Goal: Task Accomplishment & Management: Use online tool/utility

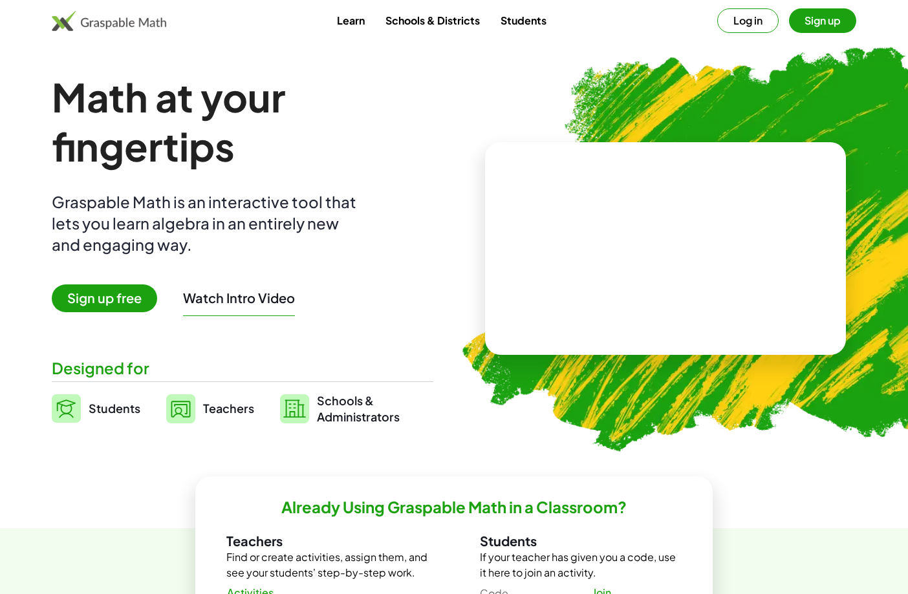
click at [754, 23] on button "Log in" at bounding box center [747, 20] width 61 height 25
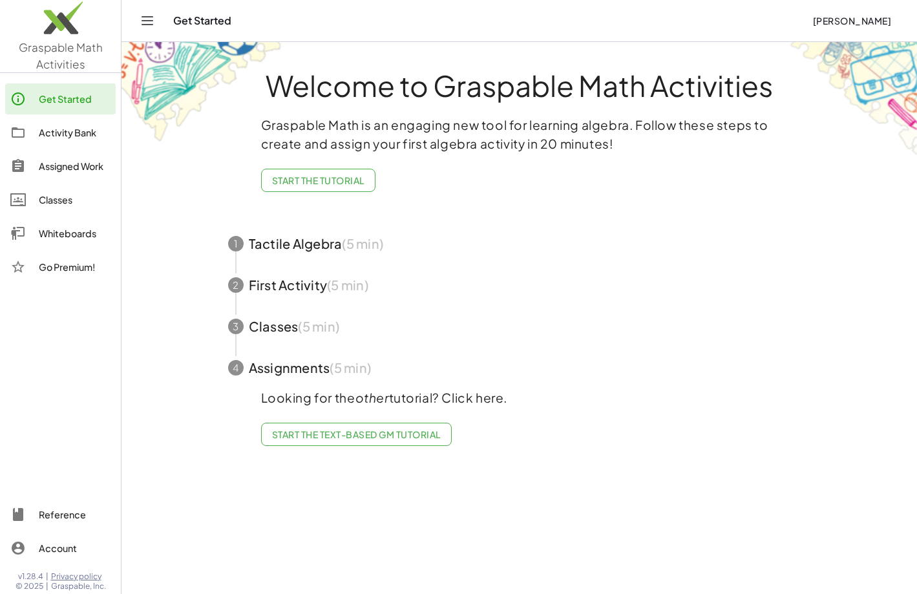
click at [69, 238] on div "Whiteboards" at bounding box center [75, 234] width 72 height 16
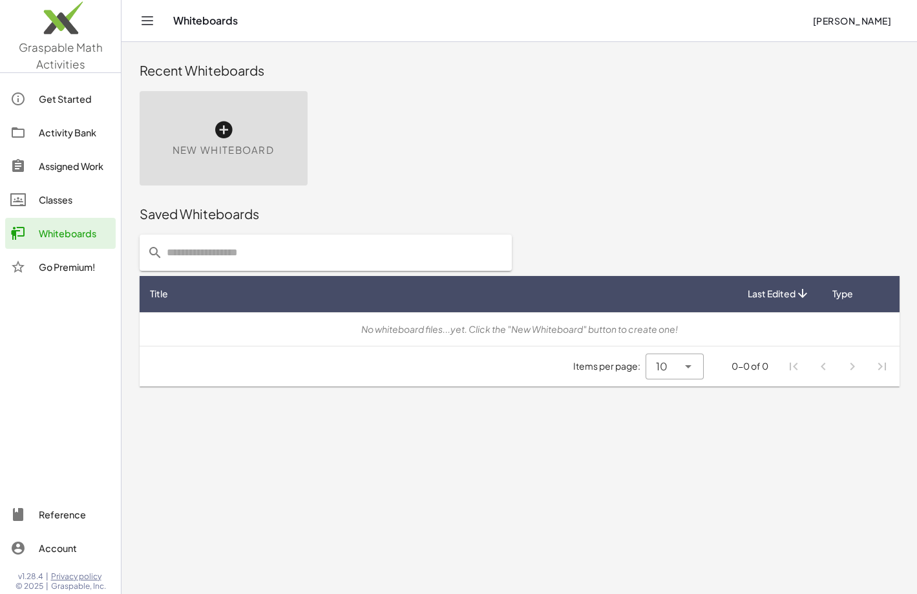
click at [219, 137] on icon at bounding box center [223, 130] width 21 height 21
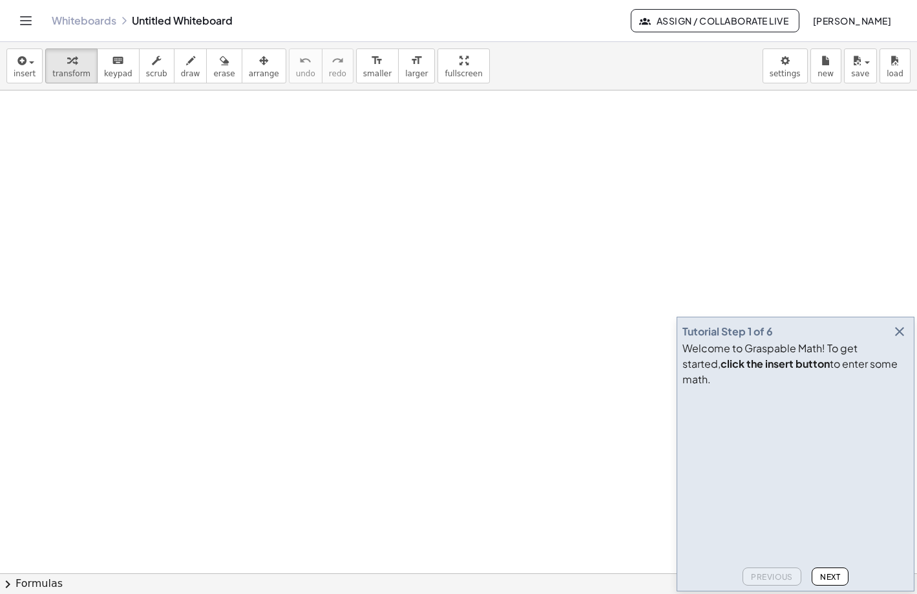
click at [898, 339] on icon "button" at bounding box center [900, 332] width 16 height 16
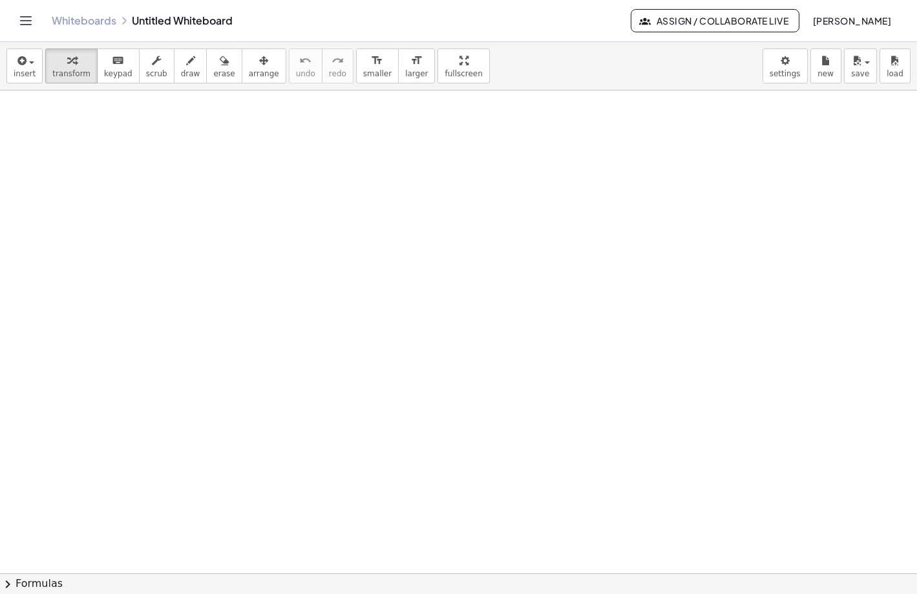
click at [243, 260] on div at bounding box center [458, 573] width 917 height 966
drag, startPoint x: 337, startPoint y: 286, endPoint x: 447, endPoint y: 286, distance: 109.9
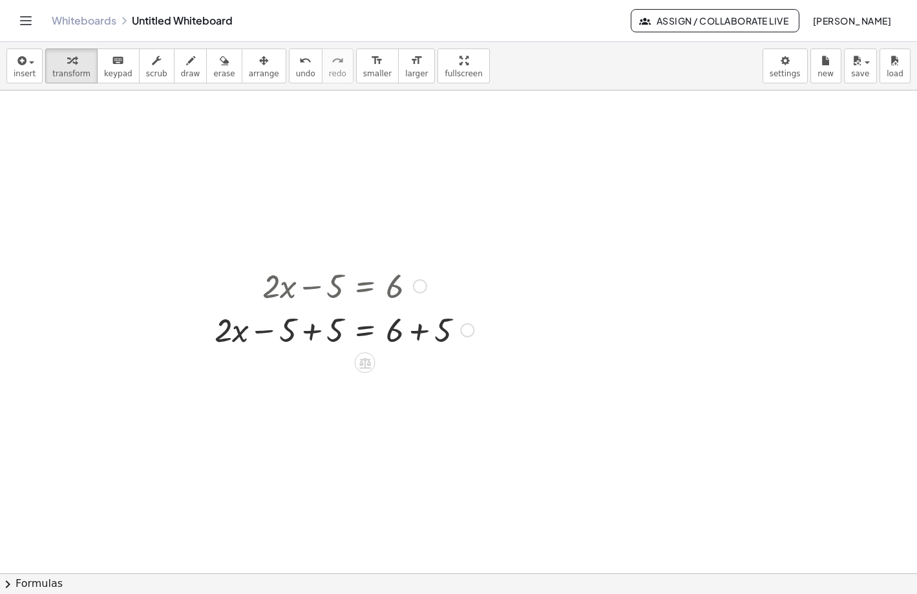
click at [313, 331] on div at bounding box center [344, 329] width 272 height 44
click at [420, 372] on div at bounding box center [344, 373] width 272 height 44
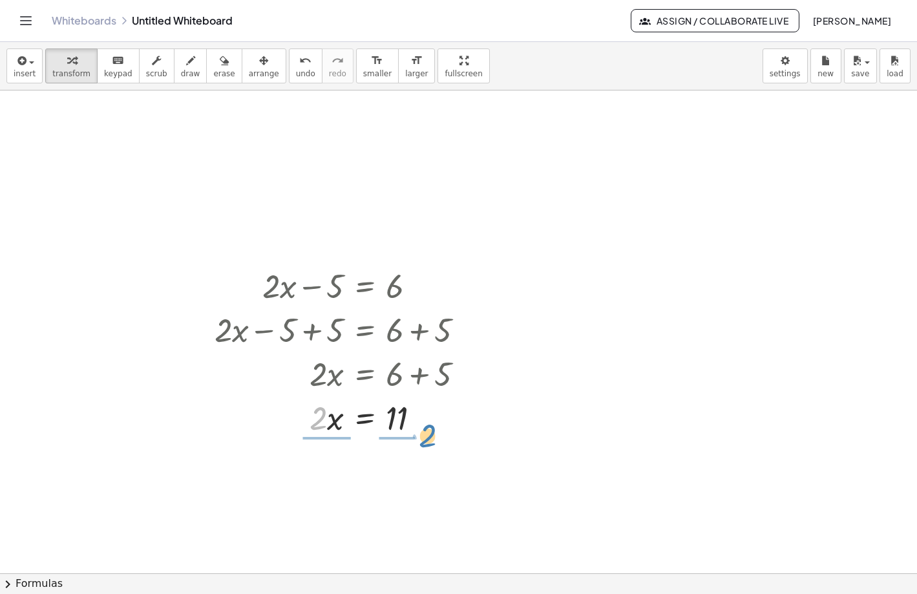
drag, startPoint x: 318, startPoint y: 419, endPoint x: 427, endPoint y: 436, distance: 110.6
click at [427, 436] on div at bounding box center [344, 417] width 272 height 44
click at [626, 451] on div at bounding box center [458, 573] width 917 height 966
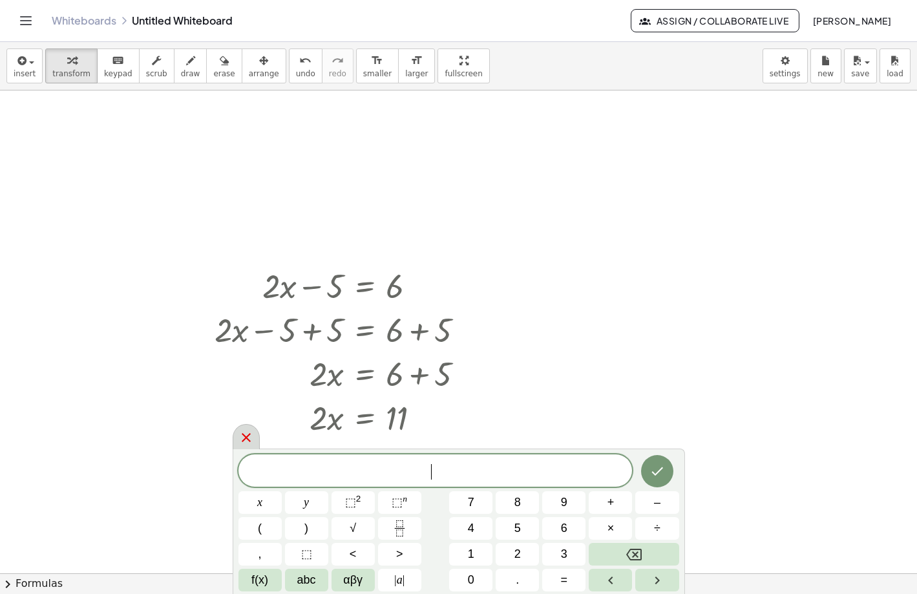
click at [246, 437] on icon at bounding box center [246, 437] width 9 height 9
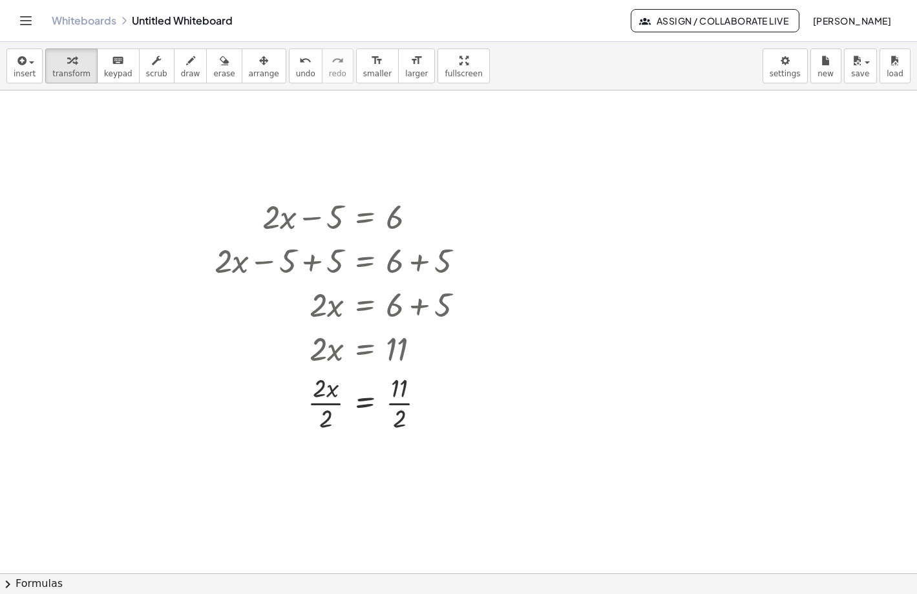
scroll to position [98, 0]
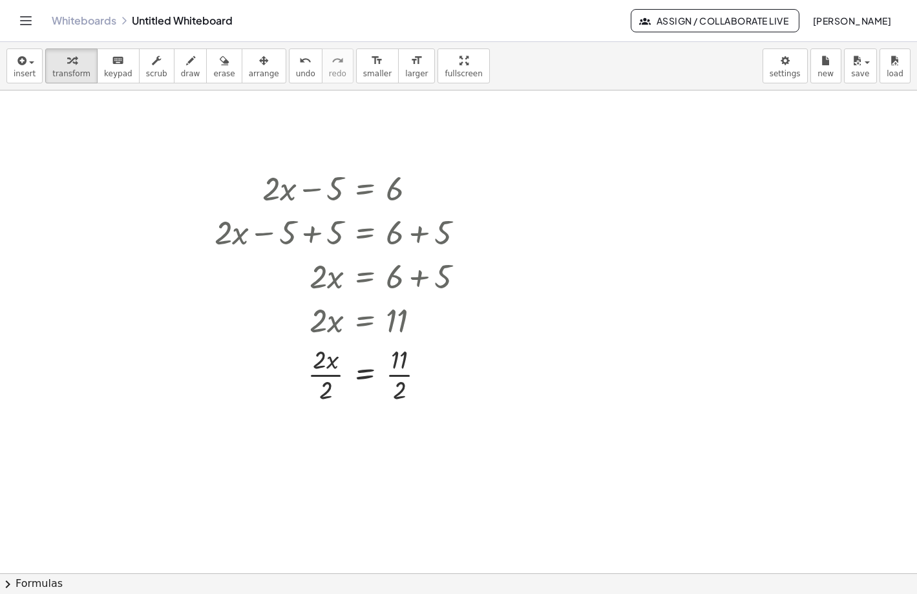
click at [599, 390] on div at bounding box center [458, 476] width 917 height 966
